Goal: Information Seeking & Learning: Learn about a topic

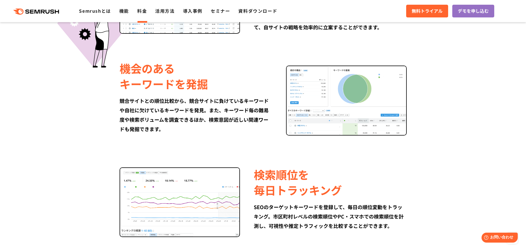
click at [142, 10] on link "料金" at bounding box center [142, 10] width 10 height 7
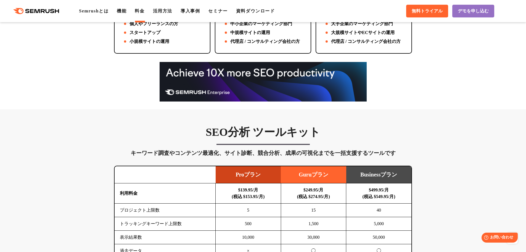
scroll to position [166, 0]
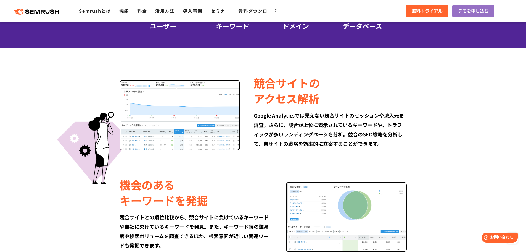
scroll to position [304, 0]
